Goal: Information Seeking & Learning: Understand process/instructions

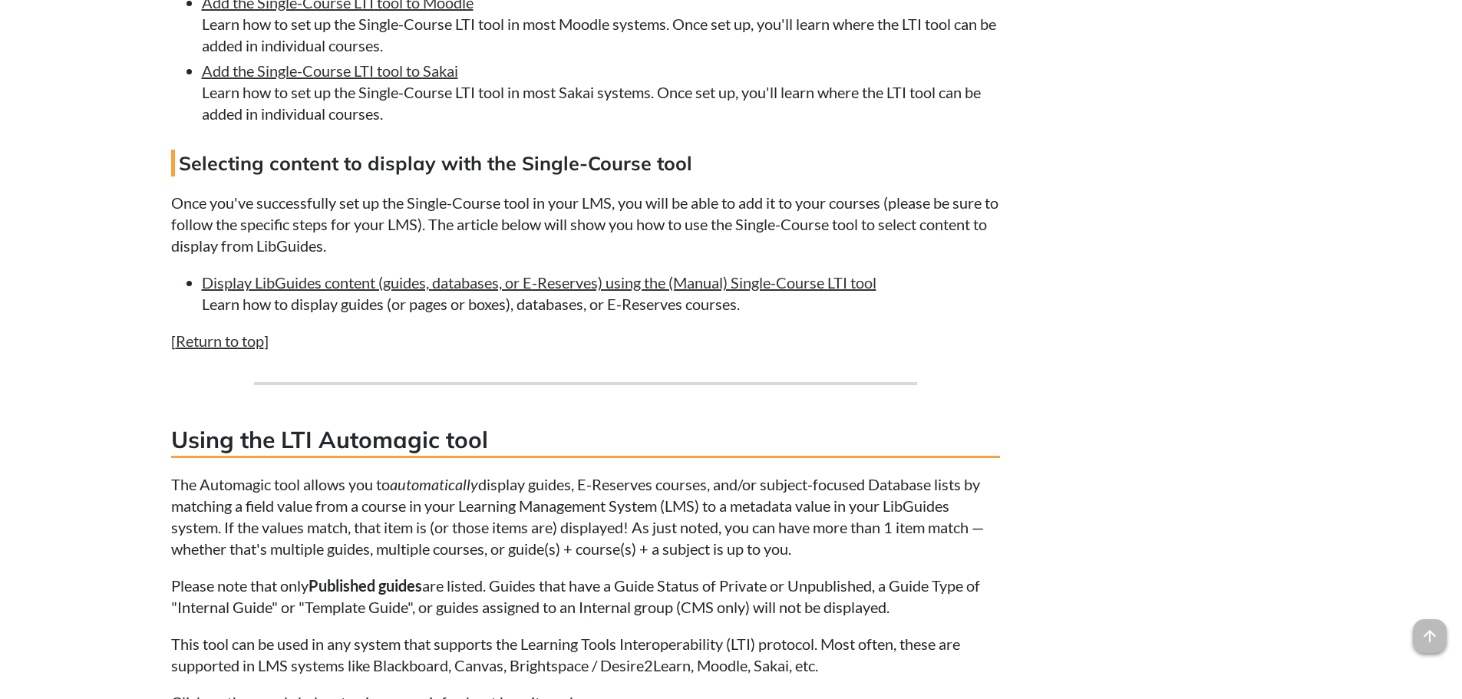
scroll to position [3733, 0]
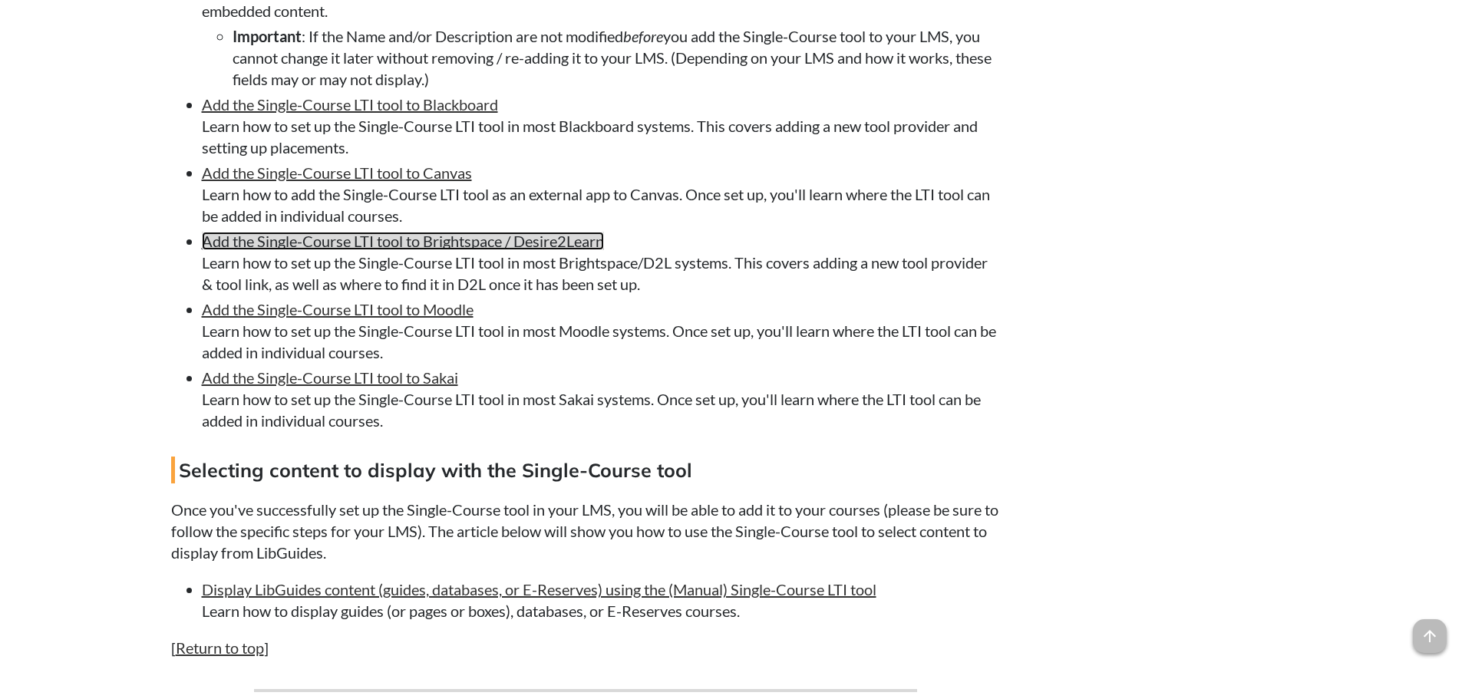
click at [475, 250] on link "Add the Single-Course LTI tool to Brightspace / Desire2Learn" at bounding box center [403, 241] width 402 height 18
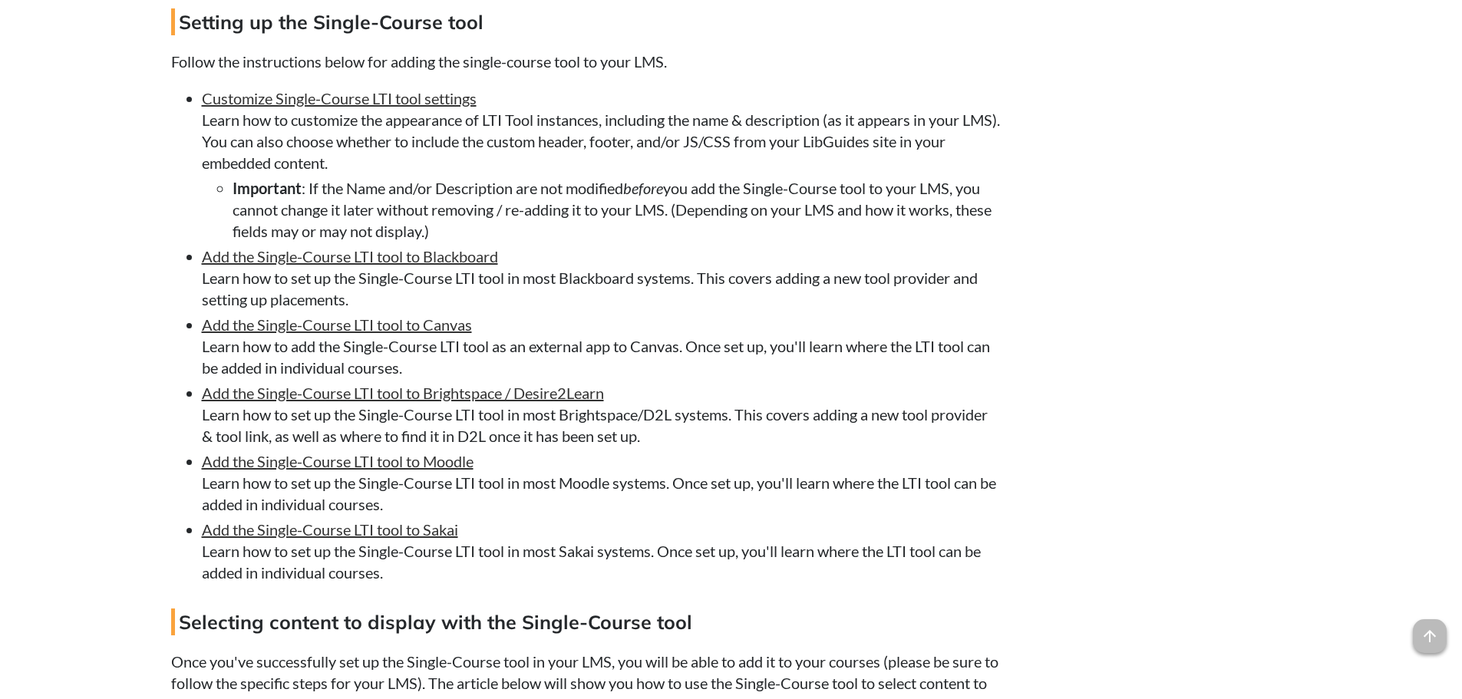
scroll to position [3557, 0]
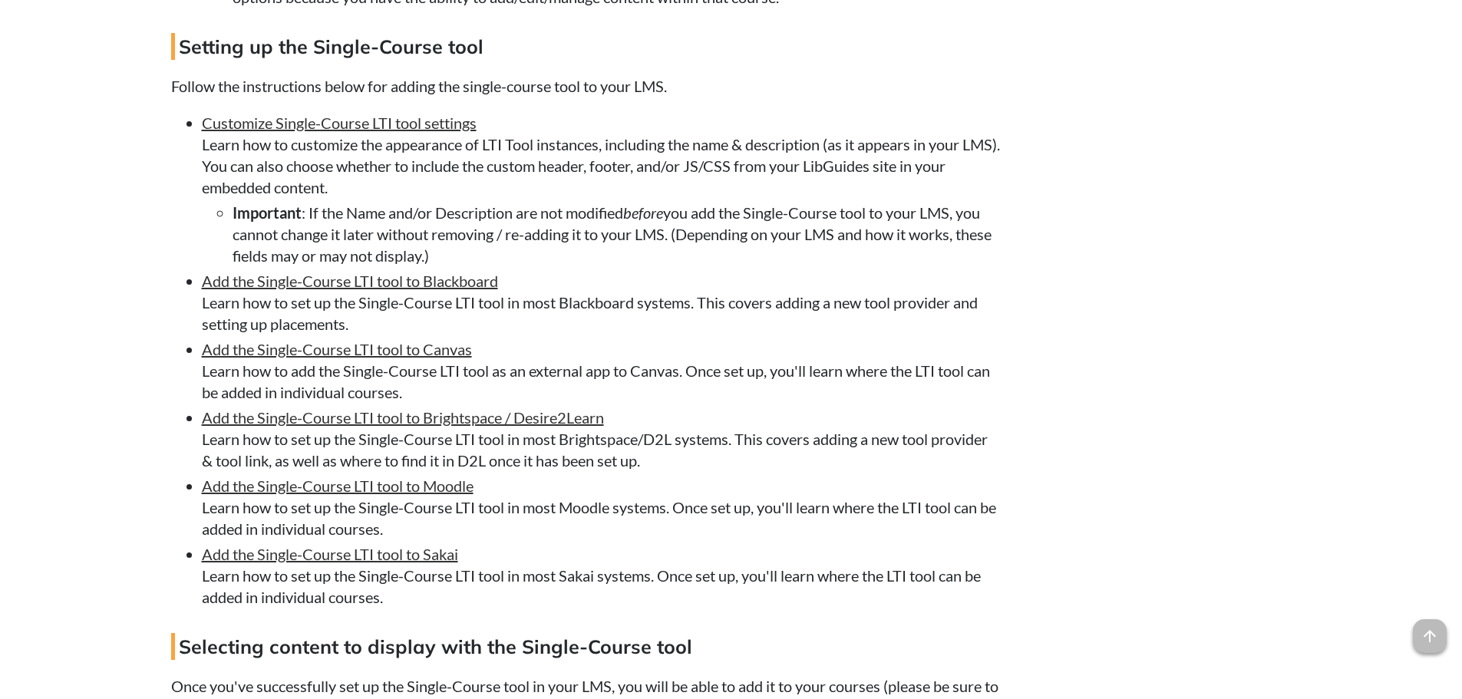
click at [1172, 289] on div "Related articles Set up and manage LibAuth authentication in LibApps Customize …" at bounding box center [1154, 117] width 276 height 6021
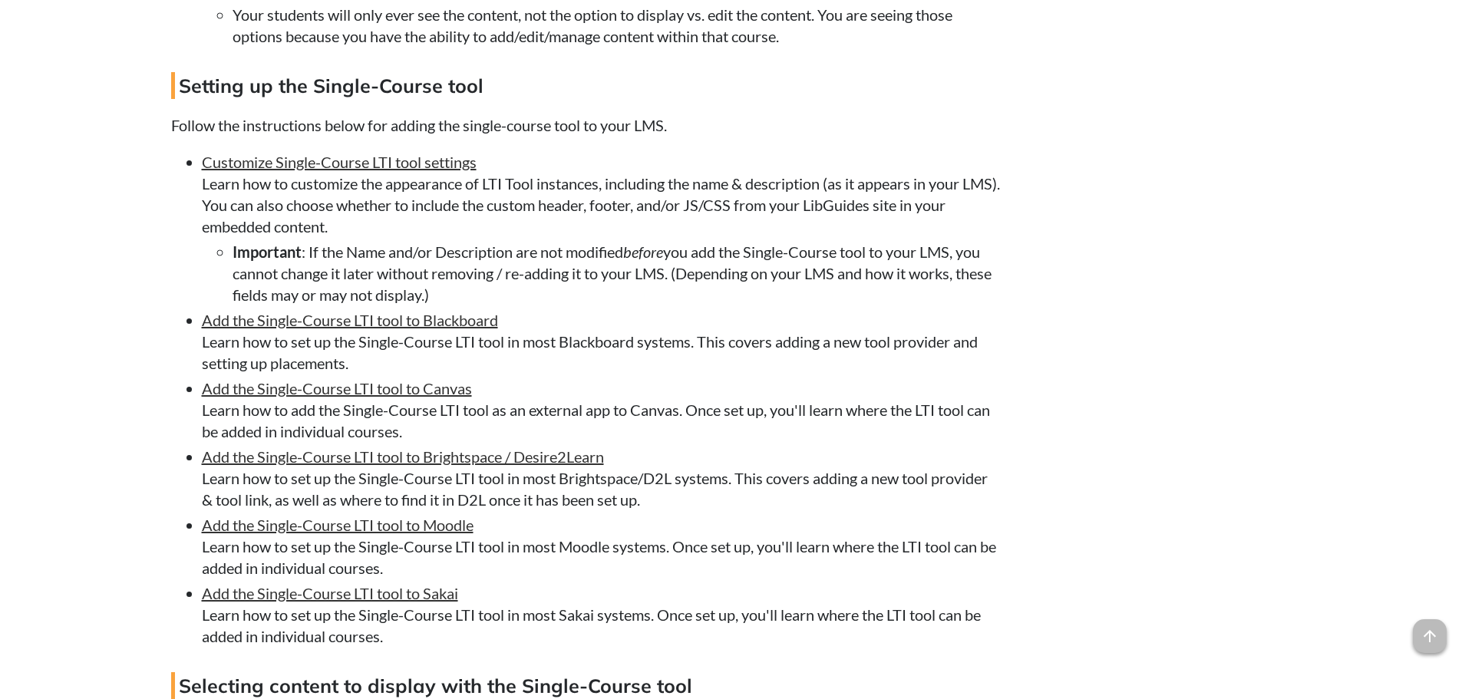
scroll to position [3525, 0]
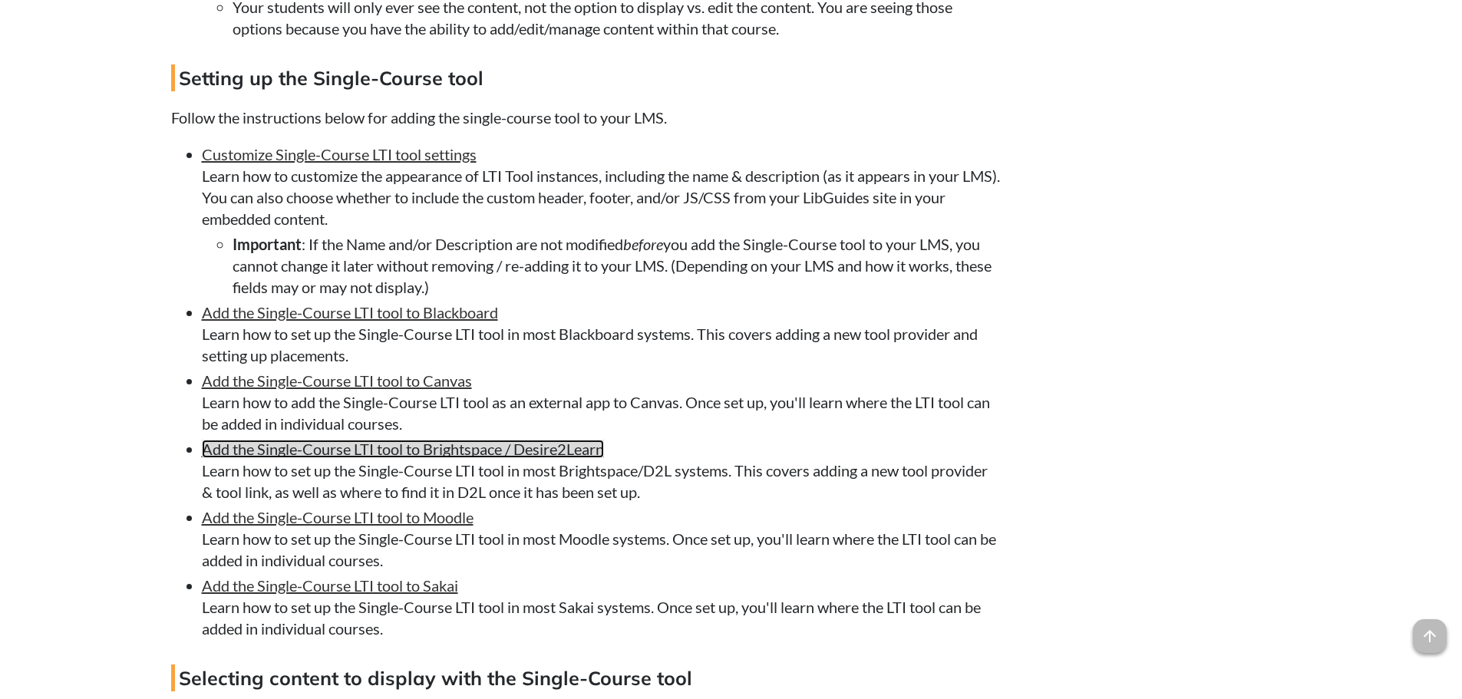
click at [552, 458] on link "Add the Single-Course LTI tool to Brightspace / Desire2Learn" at bounding box center [403, 449] width 402 height 18
